Goal: Register for event/course

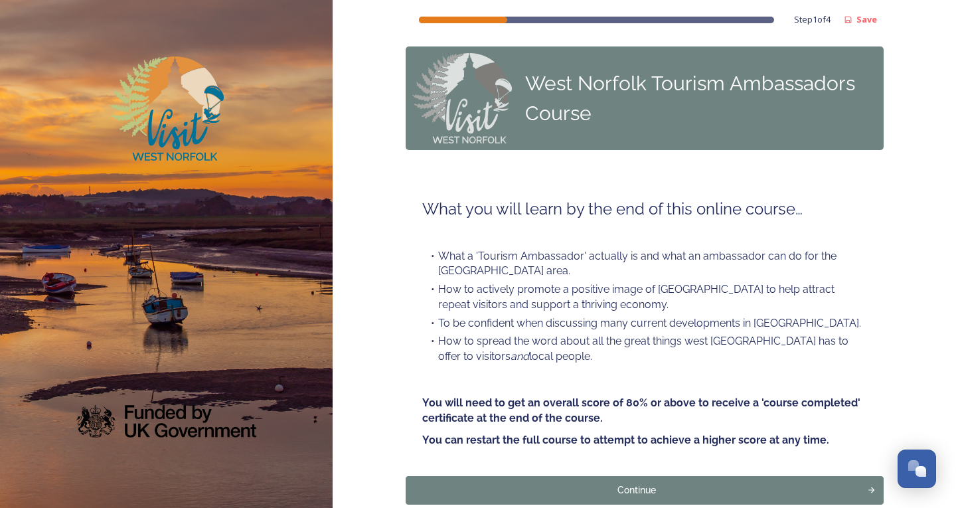
scroll to position [74, 0]
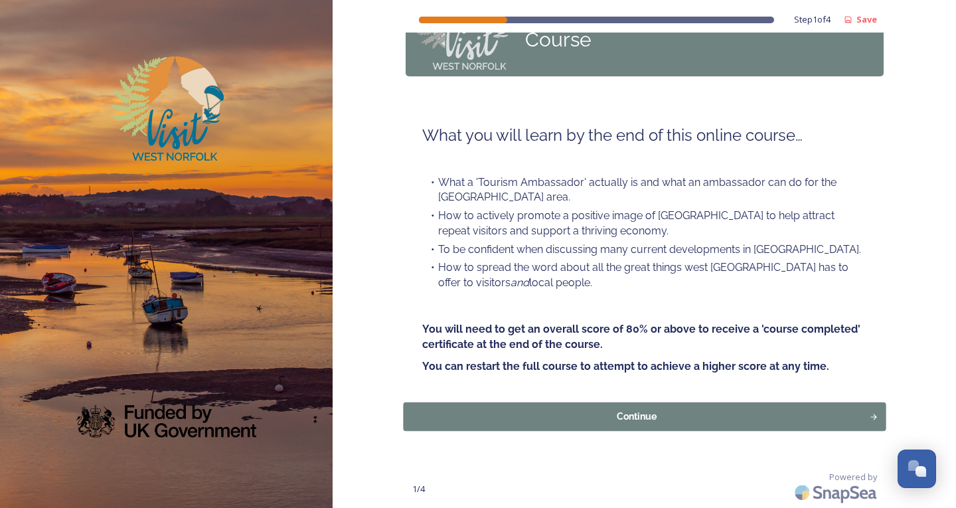
click at [597, 415] on div "Continue" at bounding box center [636, 416] width 452 height 14
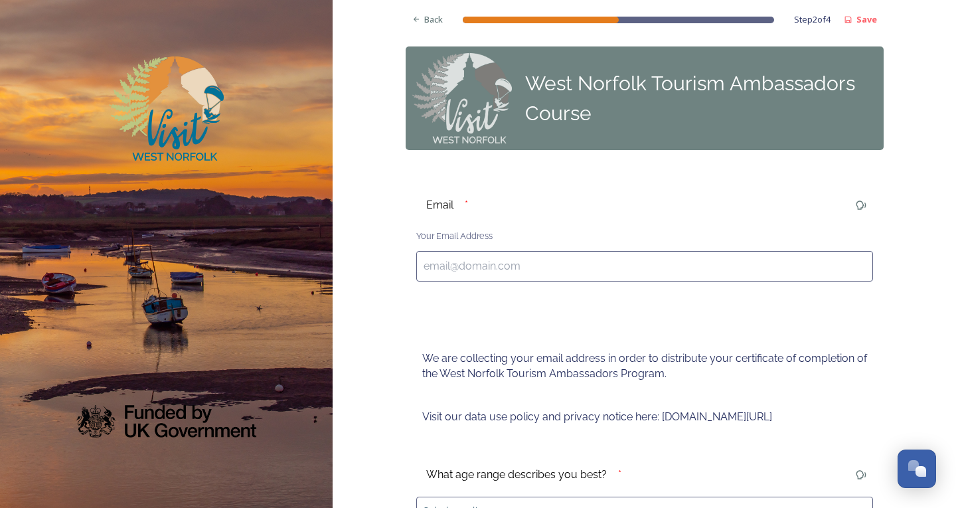
click at [466, 265] on input at bounding box center [644, 266] width 457 height 31
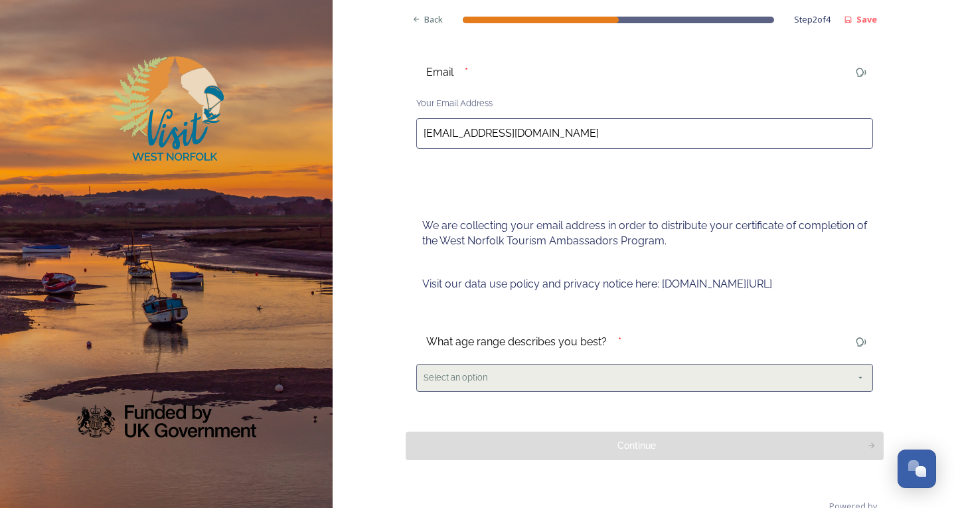
type input "[EMAIL_ADDRESS][DOMAIN_NAME]"
click at [504, 381] on div "Select an option" at bounding box center [644, 377] width 457 height 27
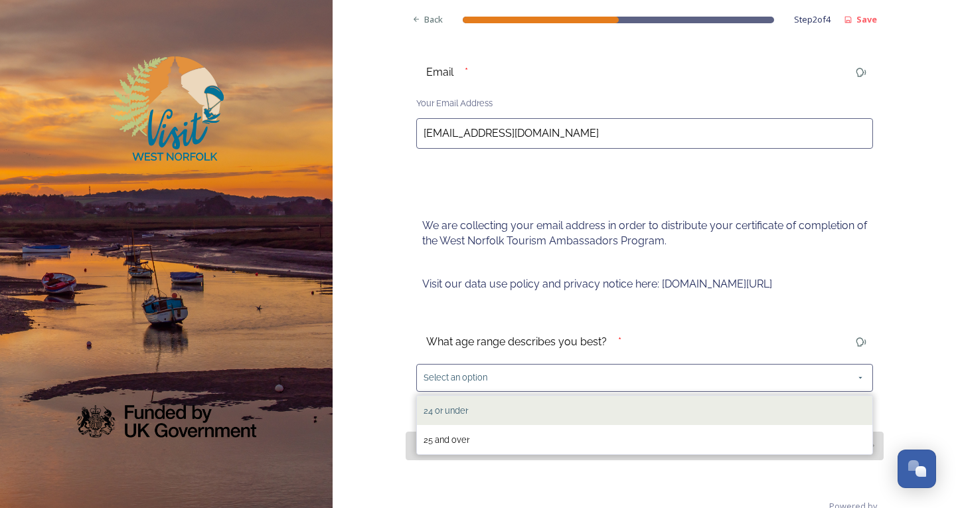
click at [492, 413] on div "24 or under" at bounding box center [644, 409] width 455 height 29
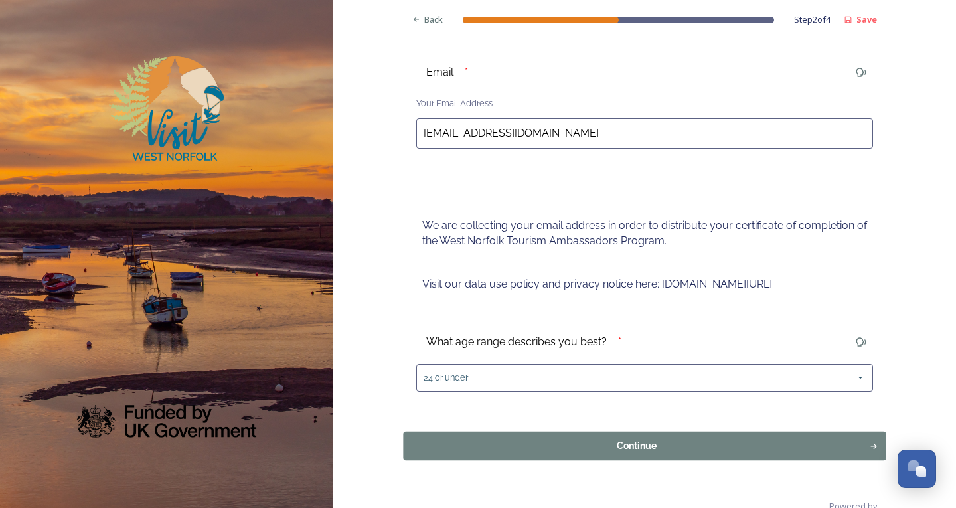
click at [522, 445] on div "Continue" at bounding box center [636, 445] width 452 height 14
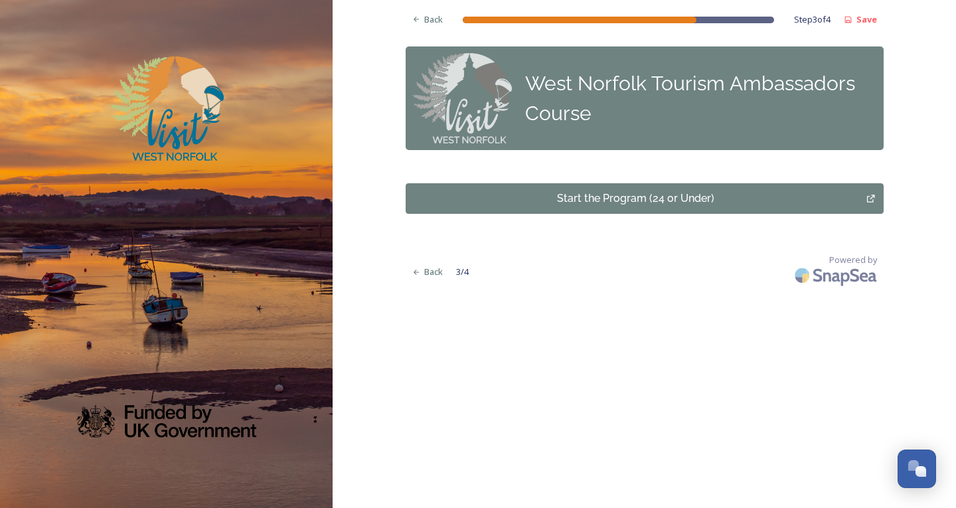
click at [630, 191] on div "Start the Program (24 or Under)" at bounding box center [636, 198] width 447 height 16
